Goal: Transaction & Acquisition: Purchase product/service

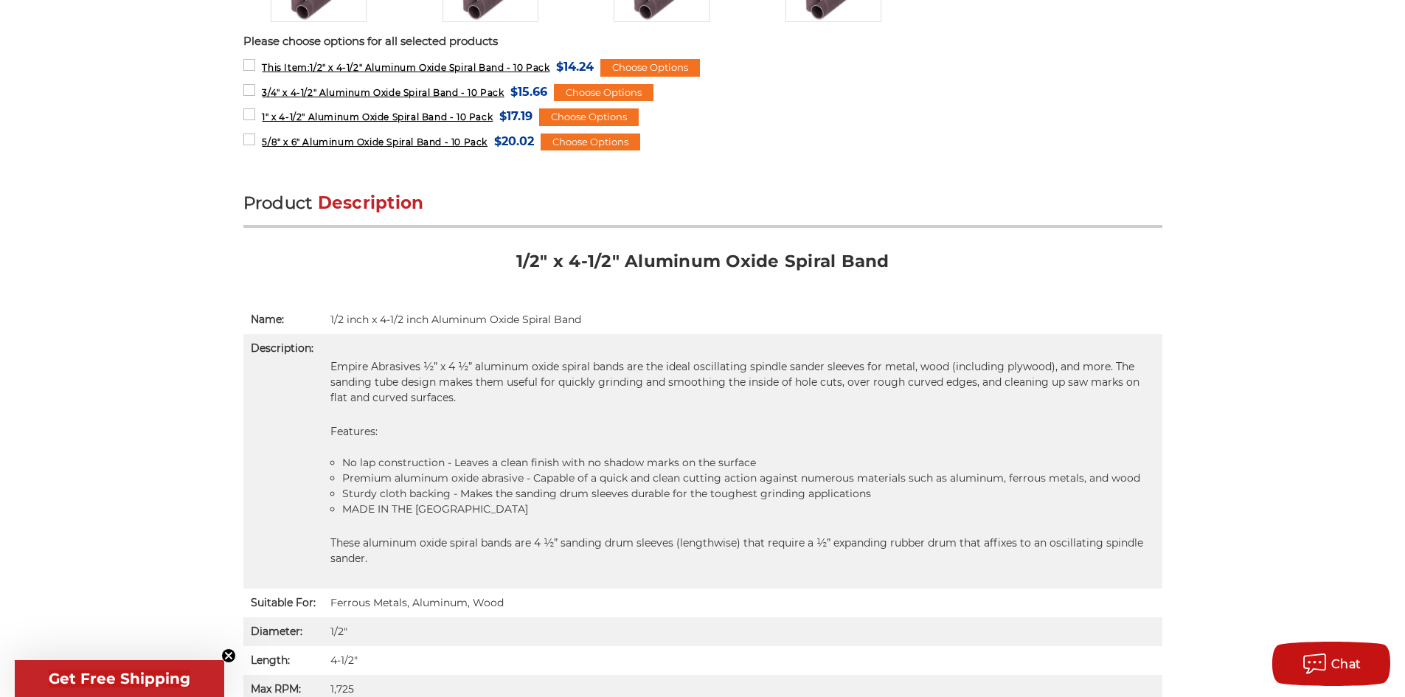
scroll to position [811, 0]
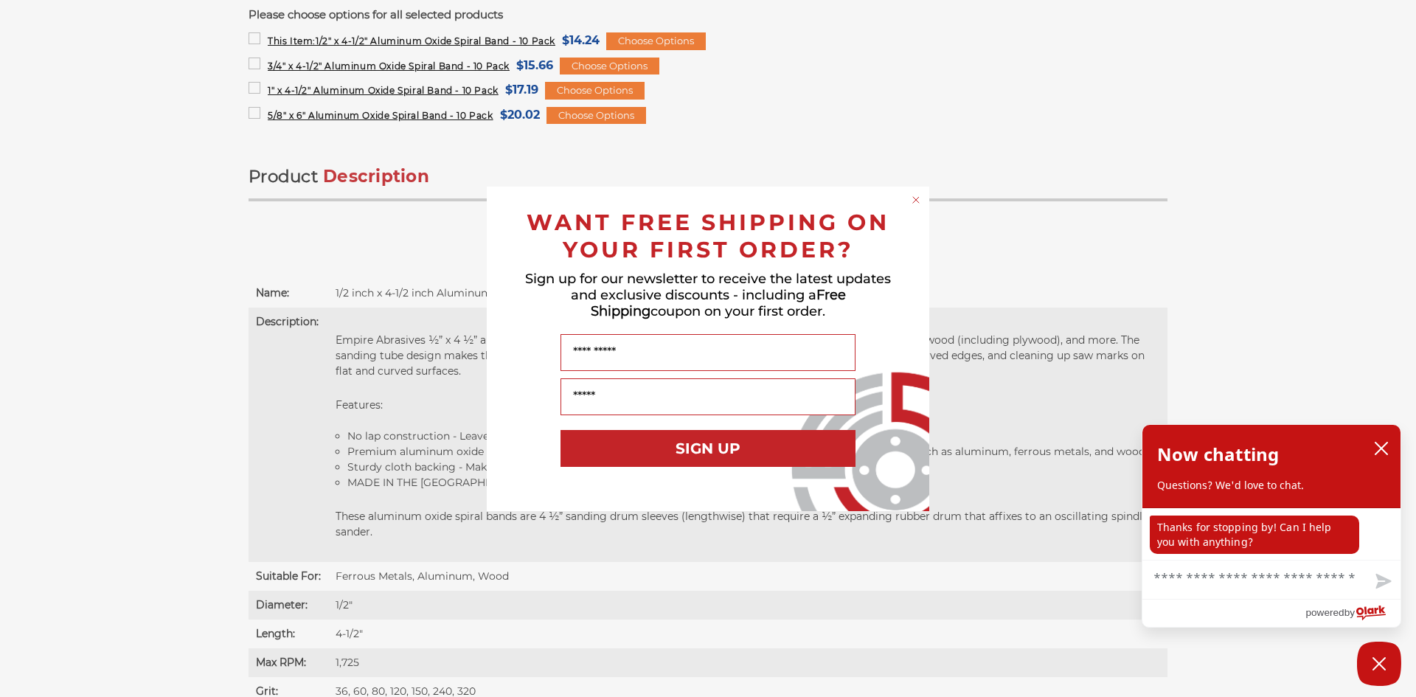
click at [918, 201] on circle "Close dialog" at bounding box center [917, 200] width 14 height 14
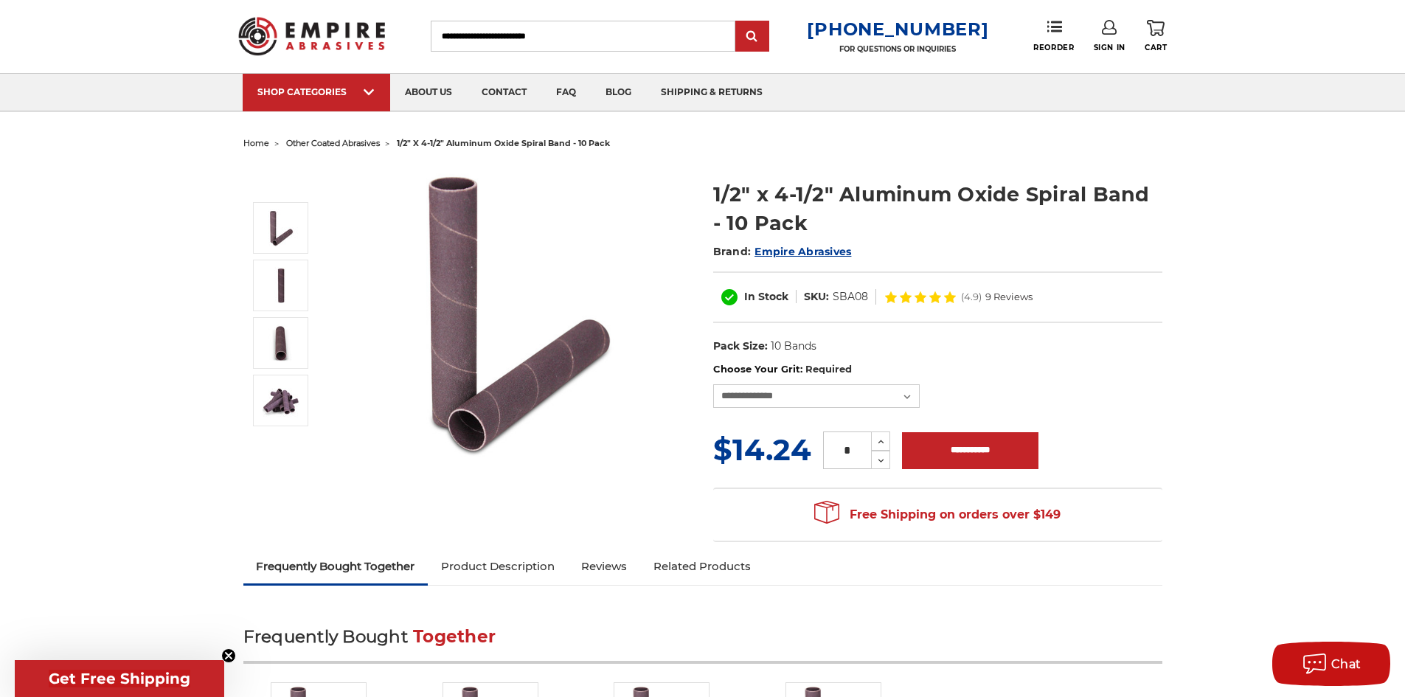
scroll to position [0, 0]
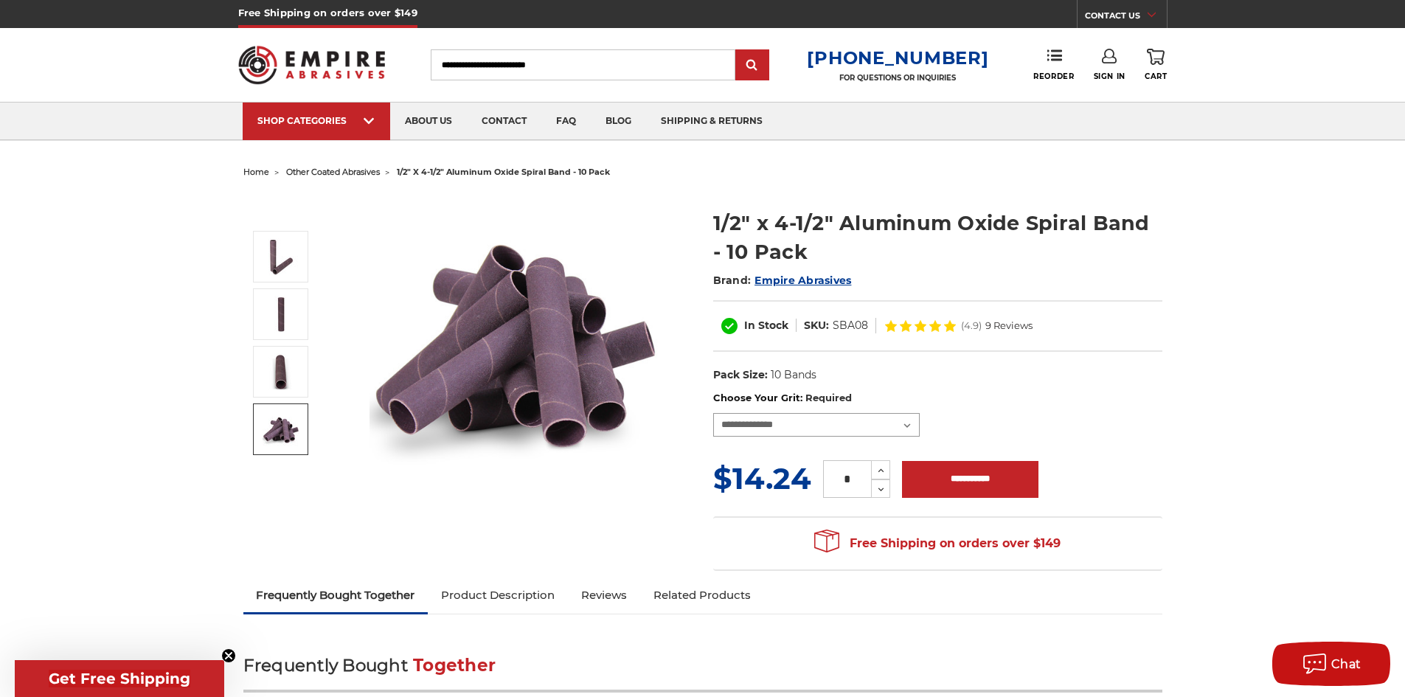
click at [901, 418] on select "**********" at bounding box center [816, 425] width 207 height 24
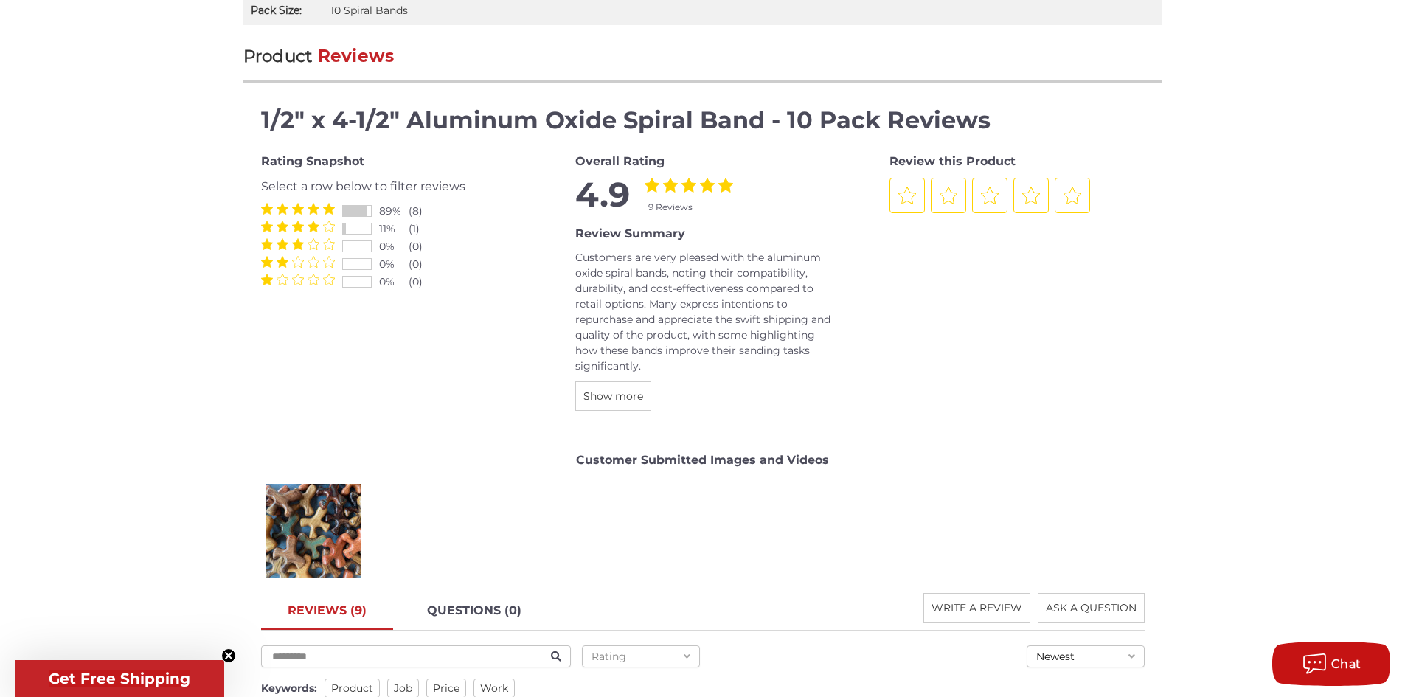
scroll to position [1623, 0]
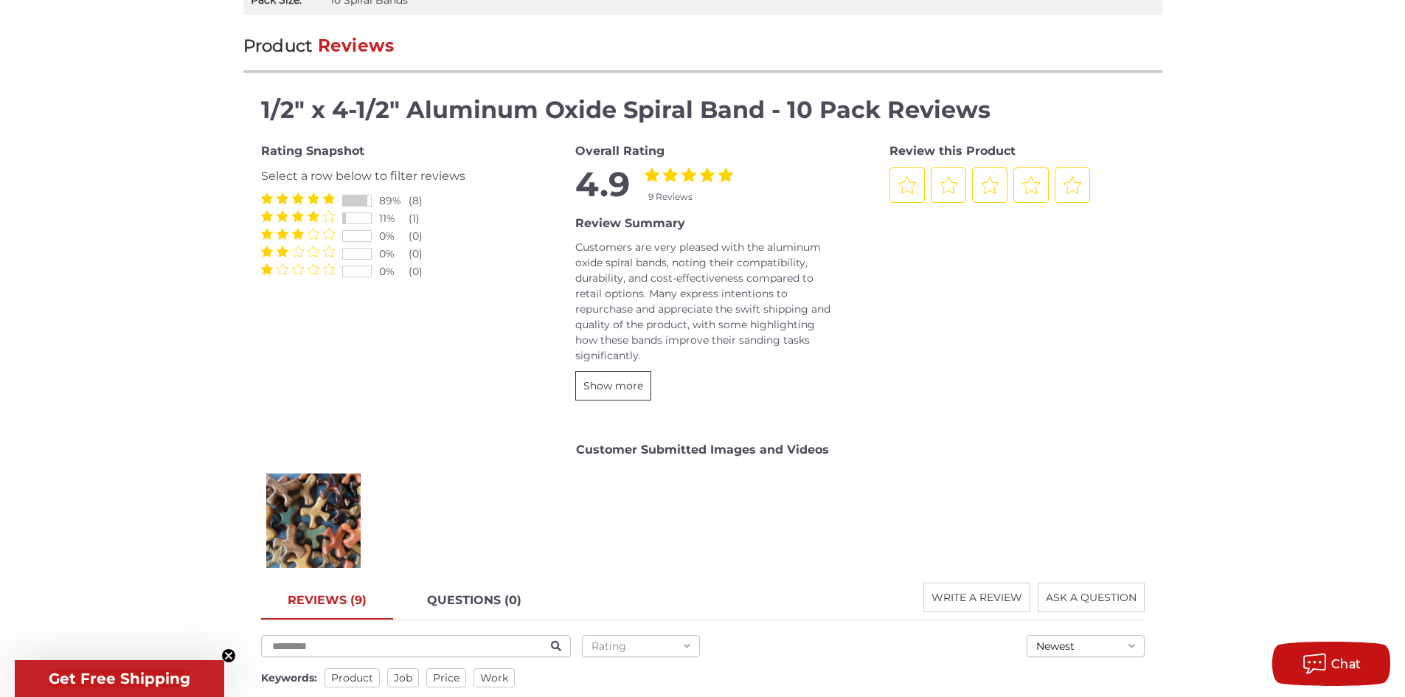
click at [595, 386] on span "Show more" at bounding box center [614, 385] width 60 height 13
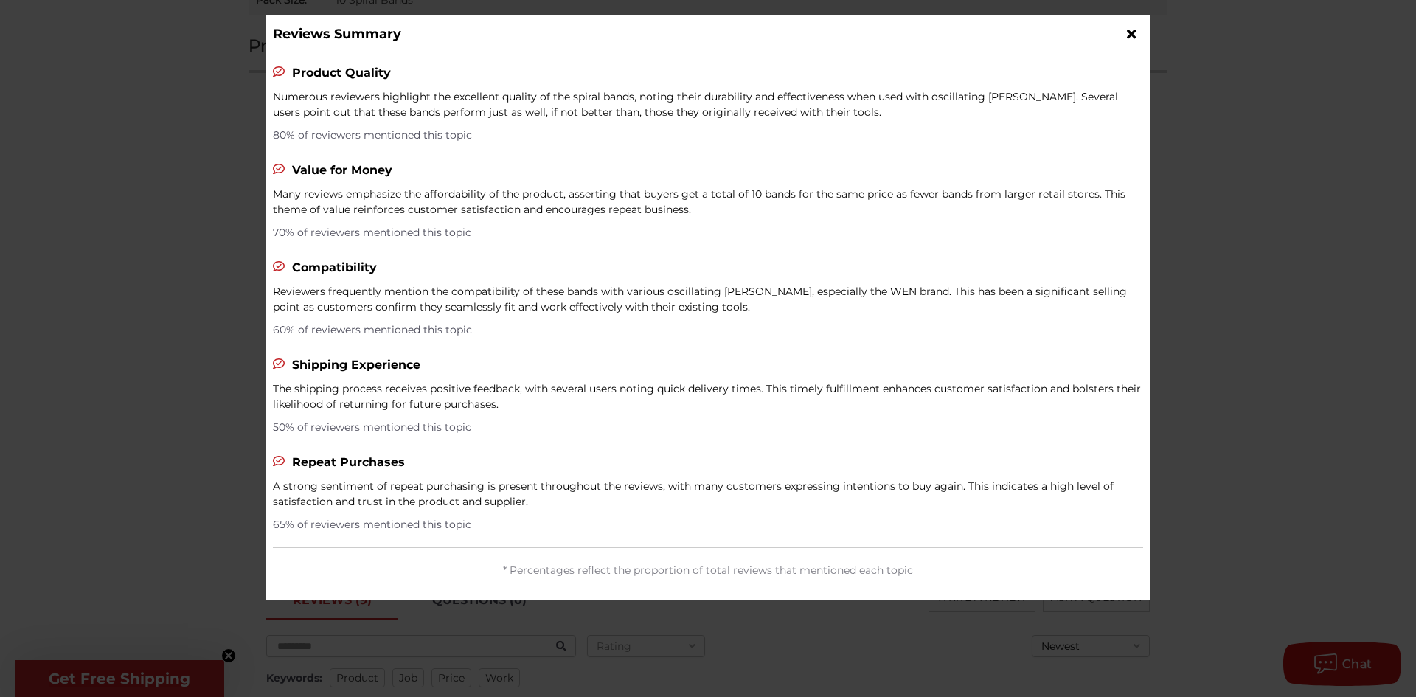
click at [1132, 33] on icon at bounding box center [1131, 33] width 9 height 13
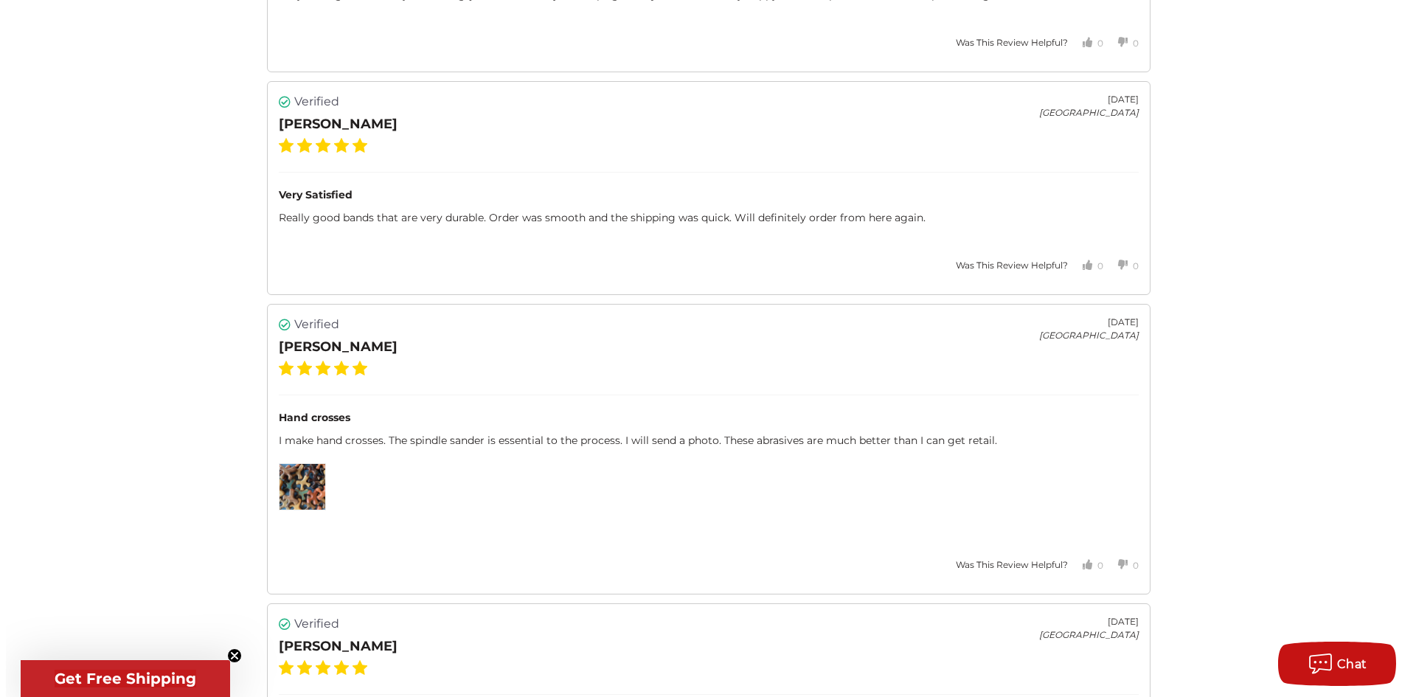
scroll to position [2951, 0]
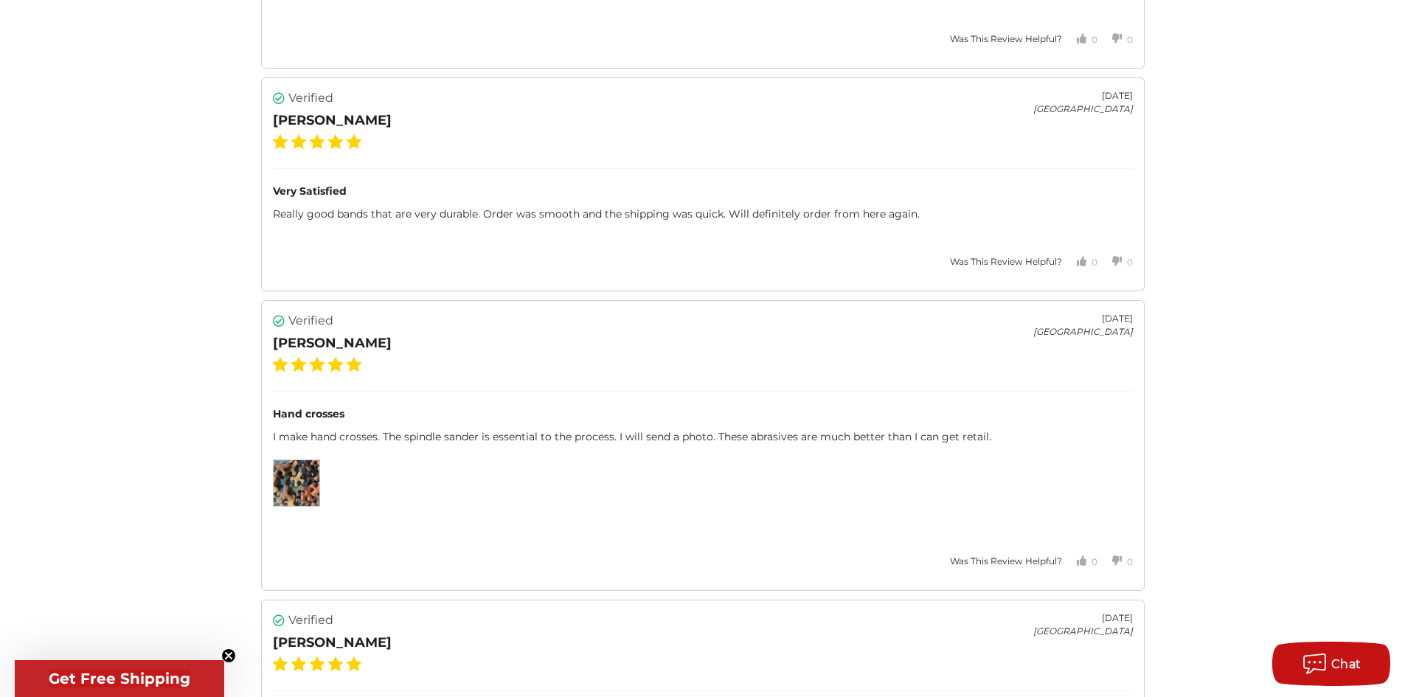
click at [297, 485] on img at bounding box center [297, 483] width 46 height 46
